Goal: Task Accomplishment & Management: Complete application form

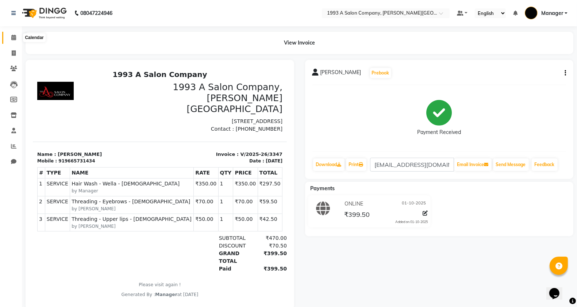
click at [9, 39] on span at bounding box center [13, 38] width 13 height 8
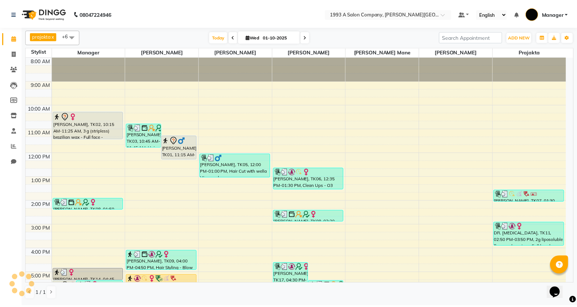
scroll to position [99, 0]
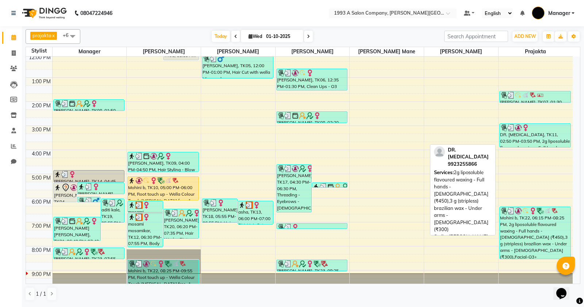
click at [526, 131] on img at bounding box center [525, 127] width 7 height 7
select select "3"
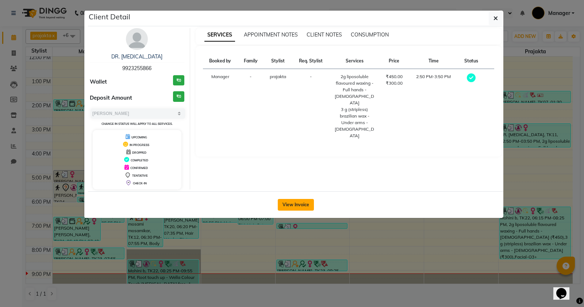
click at [280, 207] on button "View Invoice" at bounding box center [296, 205] width 36 height 12
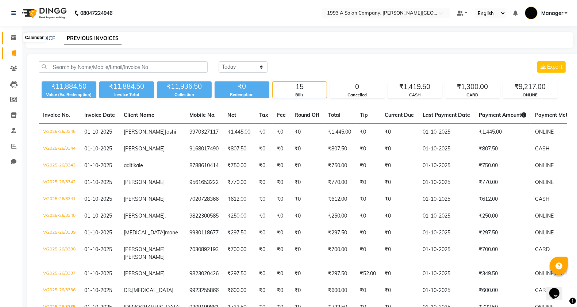
click at [12, 35] on icon at bounding box center [13, 37] width 5 height 5
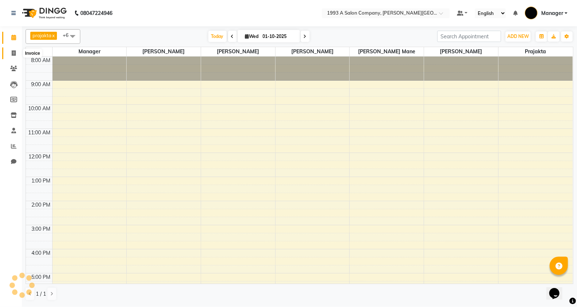
click at [12, 49] on span at bounding box center [13, 53] width 13 height 8
select select "service"
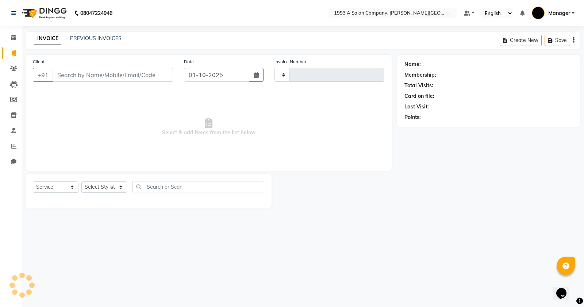
type input "3348"
select select "613"
click at [12, 35] on icon at bounding box center [13, 37] width 5 height 5
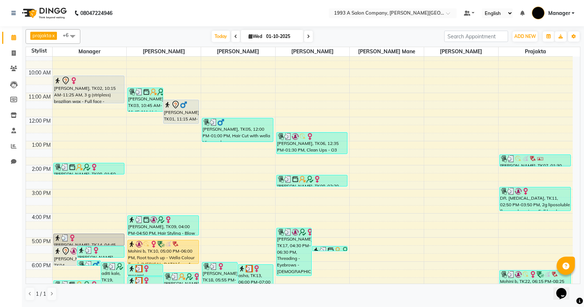
scroll to position [91, 0]
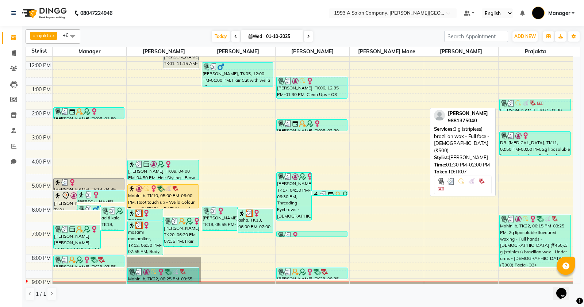
click at [539, 107] on div "[PERSON_NAME], TK07, 01:30 PM-02:00 PM, 3 g (stripless) brazilian wax - Full fa…" at bounding box center [535, 104] width 71 height 11
select select "3"
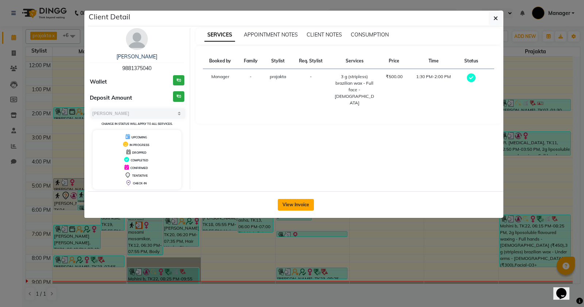
click at [296, 207] on button "View Invoice" at bounding box center [296, 205] width 36 height 12
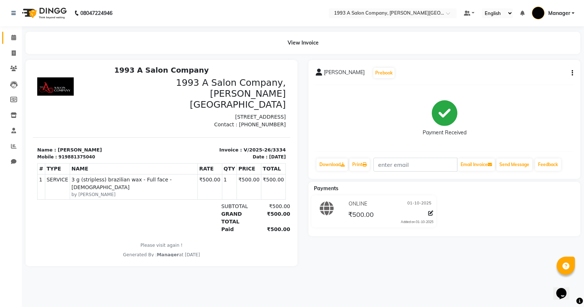
scroll to position [6, 0]
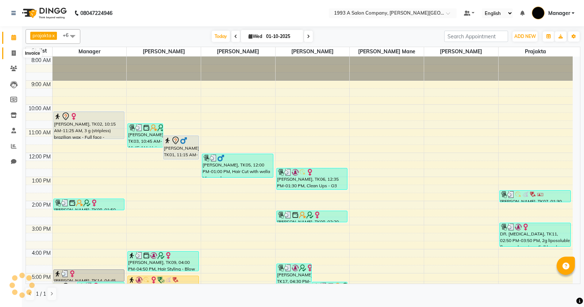
click at [14, 53] on icon at bounding box center [14, 52] width 4 height 5
select select "service"
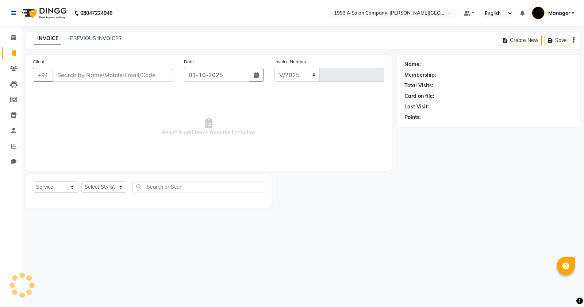
select select "613"
type input "3348"
click at [76, 42] on div "INVOICE PREVIOUS INVOICES" at bounding box center [78, 39] width 105 height 8
click at [77, 35] on link "PREVIOUS INVOICES" at bounding box center [95, 38] width 51 height 7
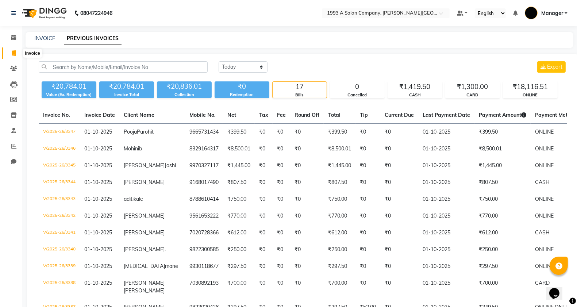
click at [8, 53] on span at bounding box center [13, 53] width 13 height 8
select select "service"
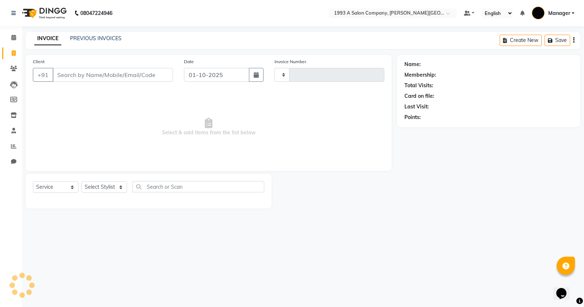
type input "3348"
select select "613"
click at [81, 38] on link "PREVIOUS INVOICES" at bounding box center [95, 38] width 51 height 7
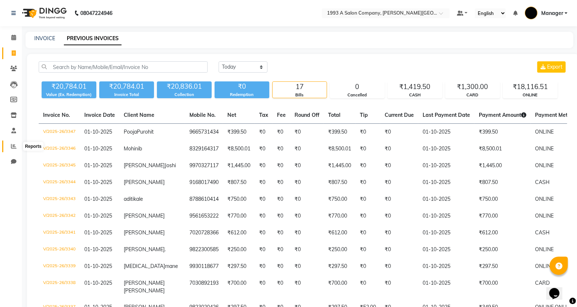
click at [13, 143] on span at bounding box center [13, 146] width 13 height 8
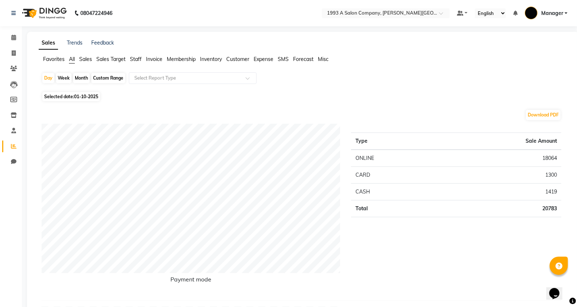
click at [14, 53] on icon at bounding box center [14, 52] width 4 height 5
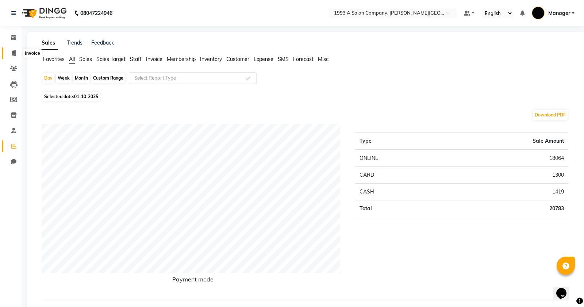
select select "613"
select select "service"
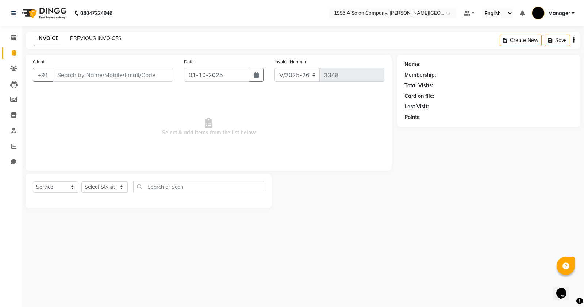
click at [85, 35] on link "PREVIOUS INVOICES" at bounding box center [95, 38] width 51 height 7
